Goal: Task Accomplishment & Management: Complete application form

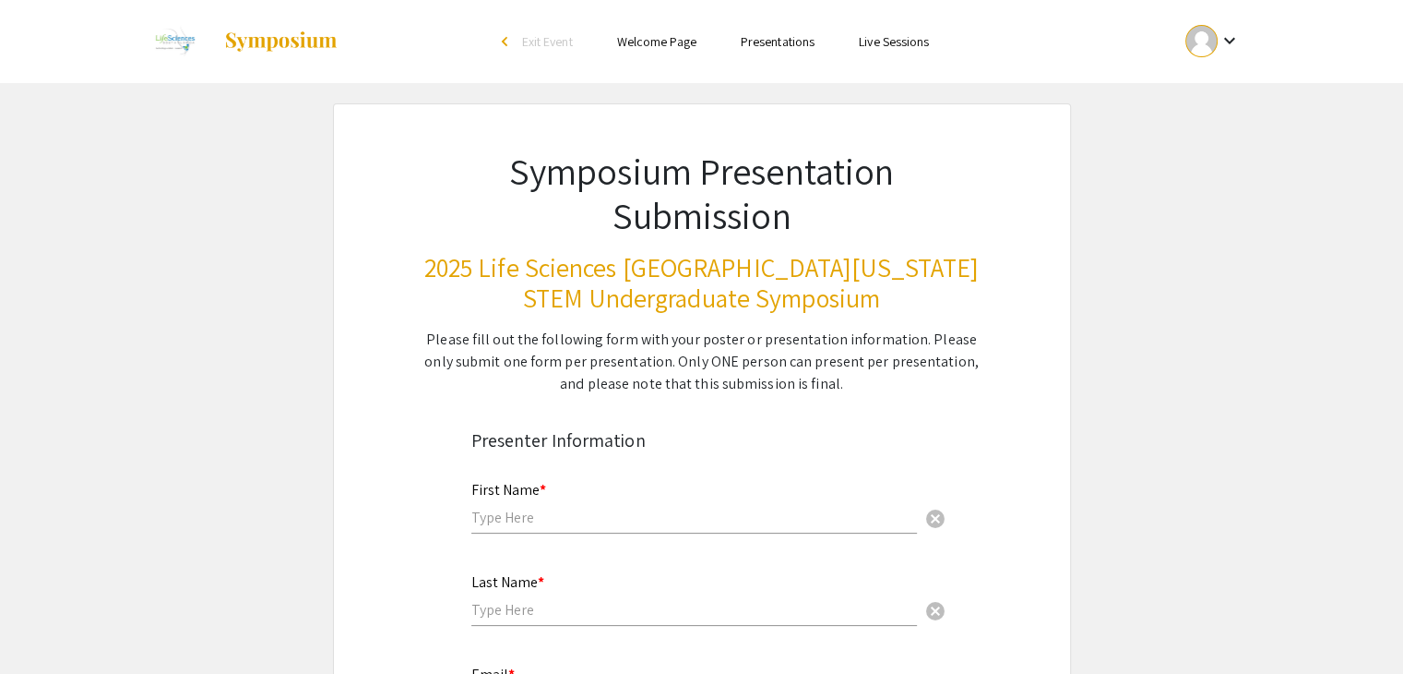
click at [1231, 44] on mat-icon "keyboard_arrow_down" at bounding box center [1229, 41] width 22 height 22
click at [1212, 93] on button "My Account" at bounding box center [1222, 91] width 113 height 44
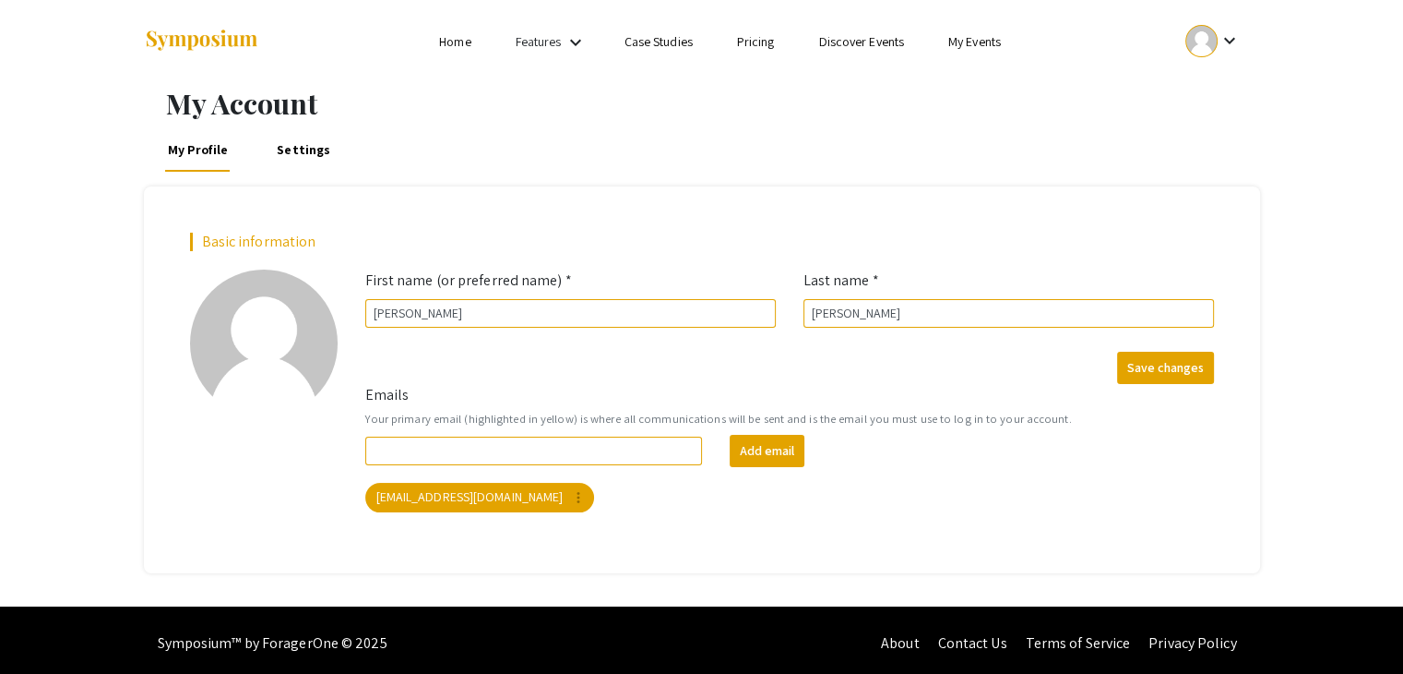
scroll to position [5, 0]
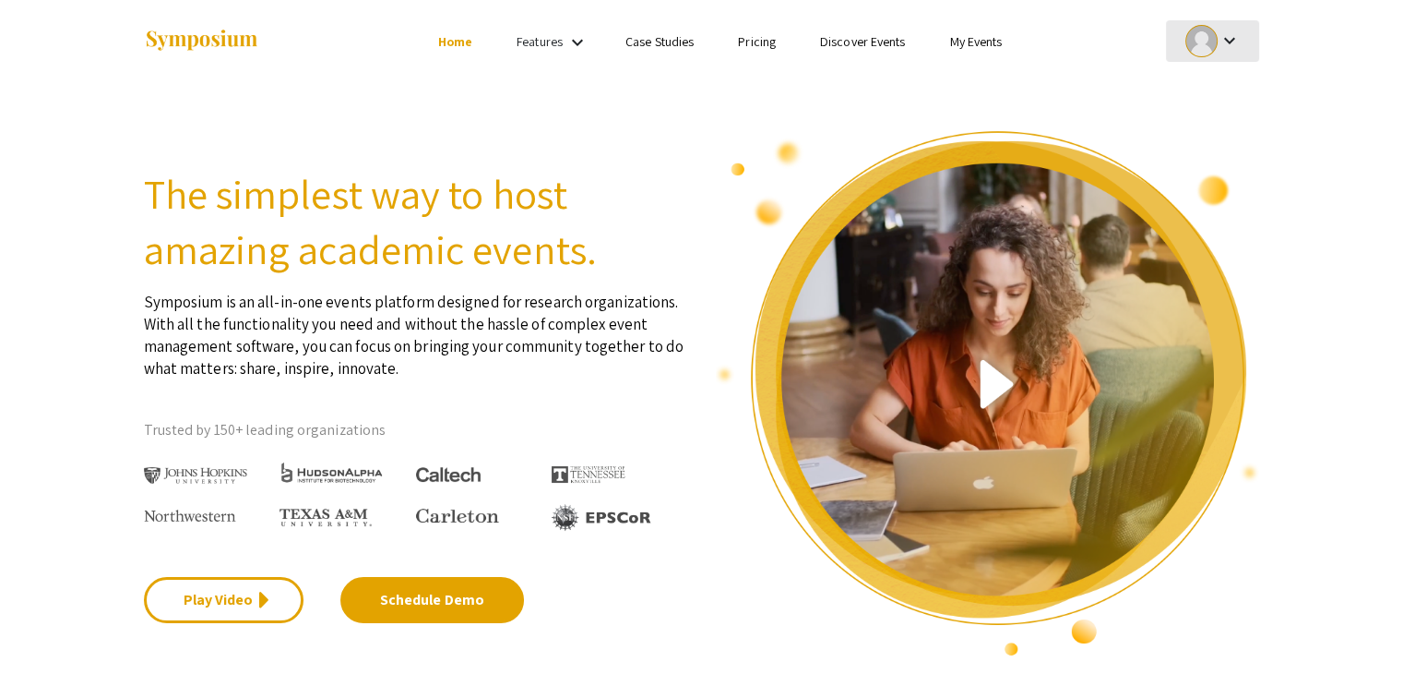
click at [1225, 48] on mat-icon "keyboard_arrow_down" at bounding box center [1229, 41] width 22 height 22
click at [1082, 59] on div at bounding box center [701, 337] width 1403 height 674
click at [1226, 40] on mat-icon "keyboard_arrow_down" at bounding box center [1229, 41] width 22 height 22
click at [1205, 136] on button "My Submissions" at bounding box center [1222, 135] width 113 height 44
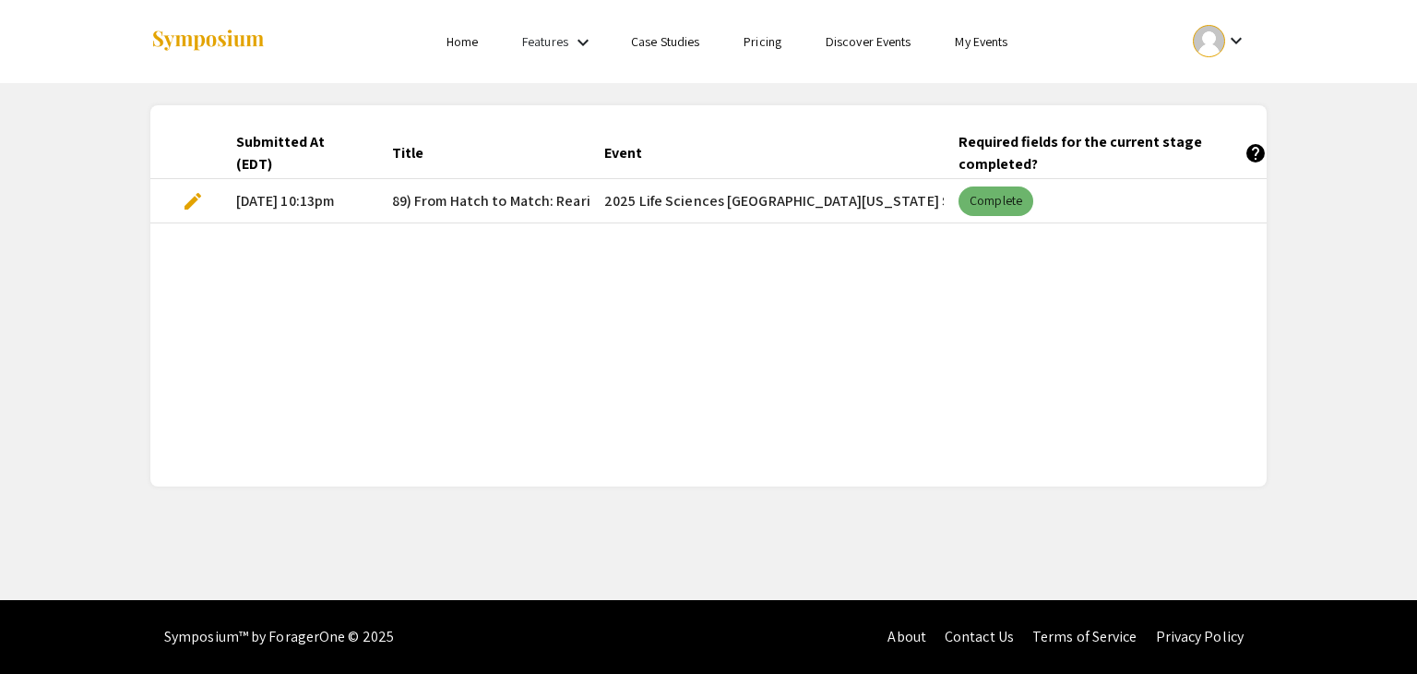
click at [986, 193] on mat-chip "Complete" at bounding box center [996, 201] width 75 height 30
click at [1009, 210] on mat-chip "Complete" at bounding box center [996, 201] width 75 height 30
click at [195, 200] on span "edit" at bounding box center [193, 201] width 22 height 22
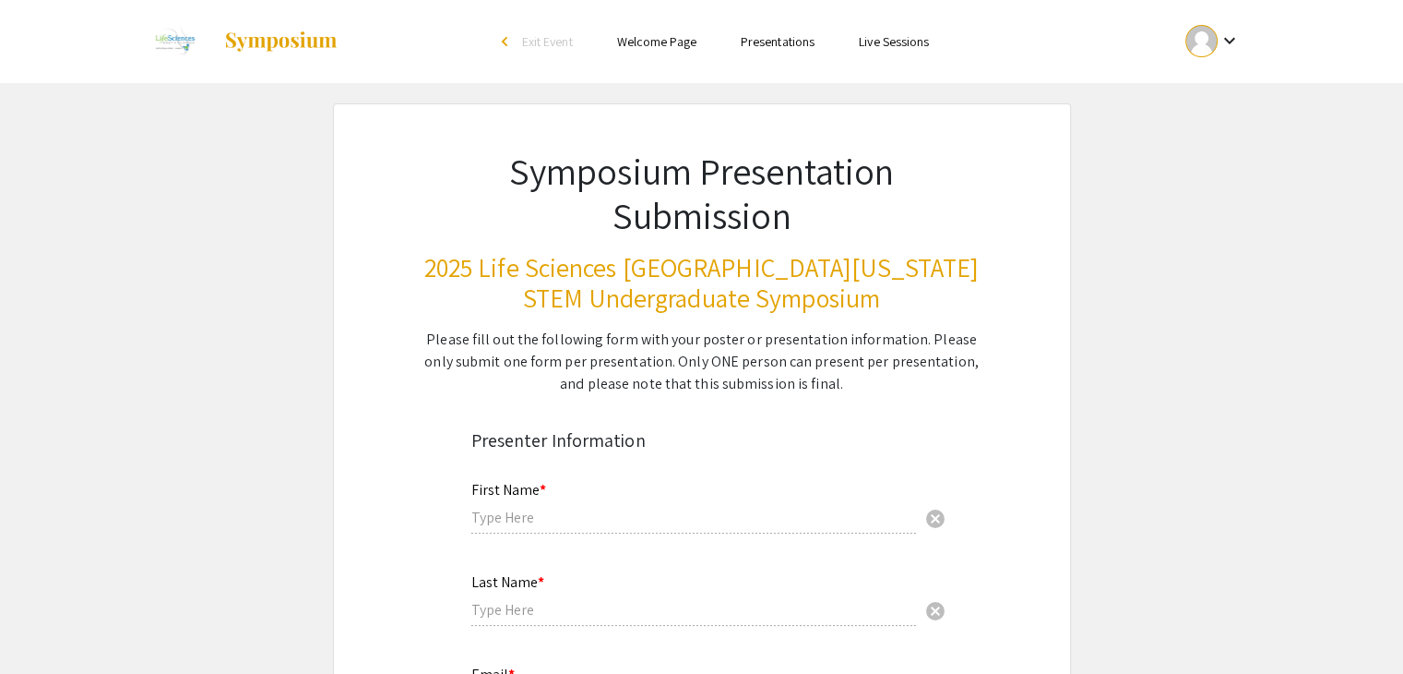
type input "[PERSON_NAME]"
type input "[EMAIL_ADDRESS][DOMAIN_NAME]"
radio input "true"
type input "Biology"
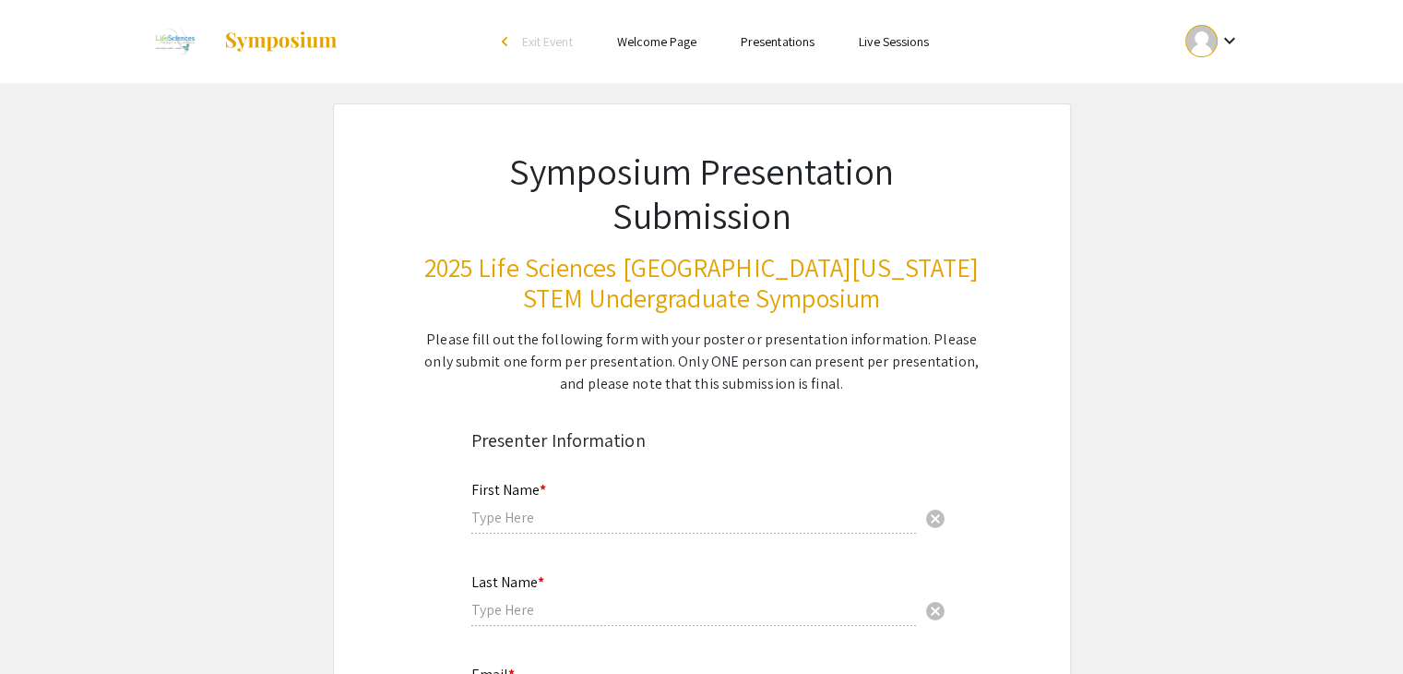
radio input "true"
type input "Terry Daedalus, Dr. Avery"
radio input "true"
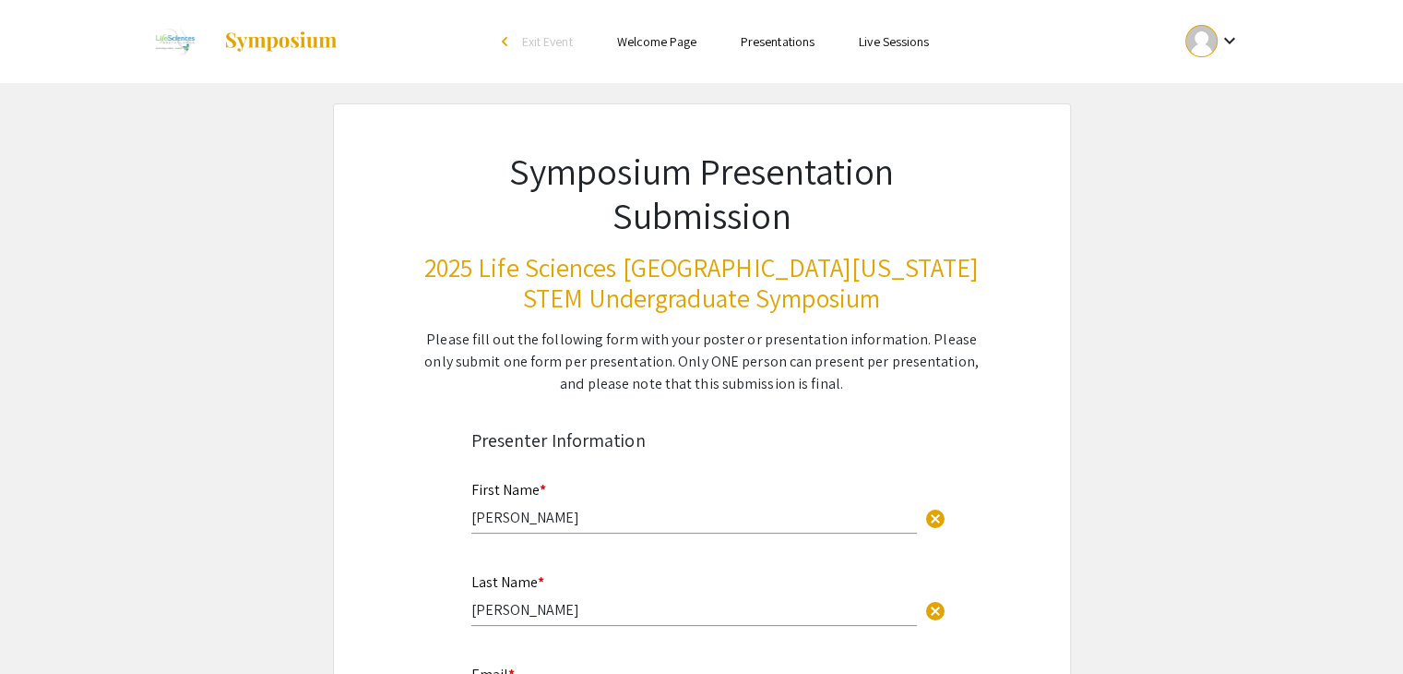
select select "custom"
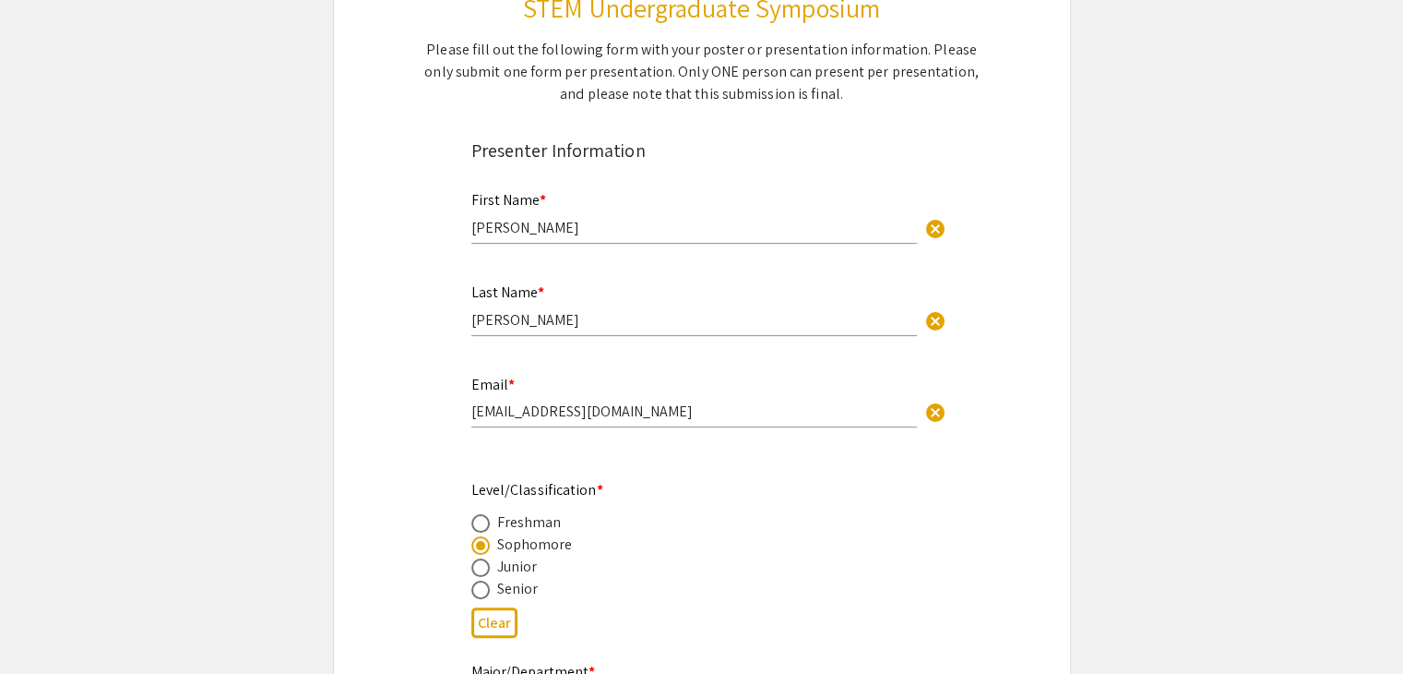
type input "0"
select select "custom"
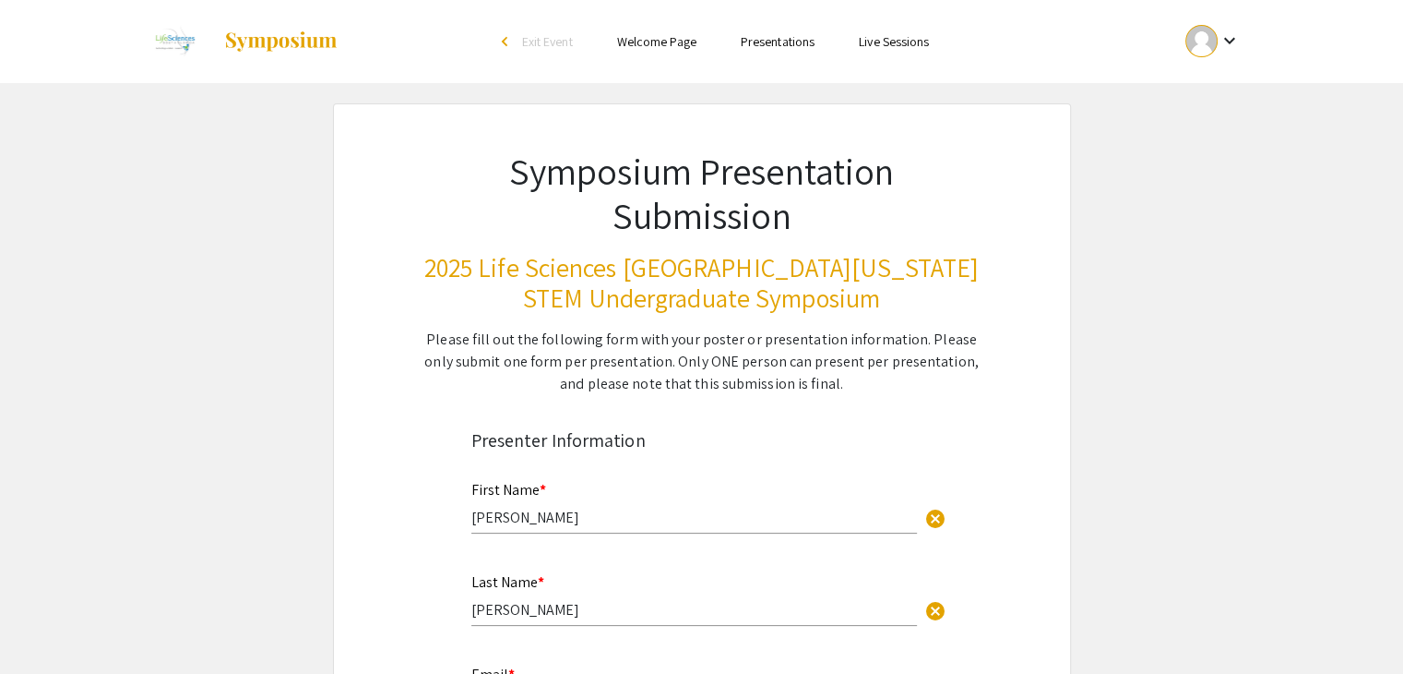
type input "1"
select select "auto"
